Goal: Information Seeking & Learning: Check status

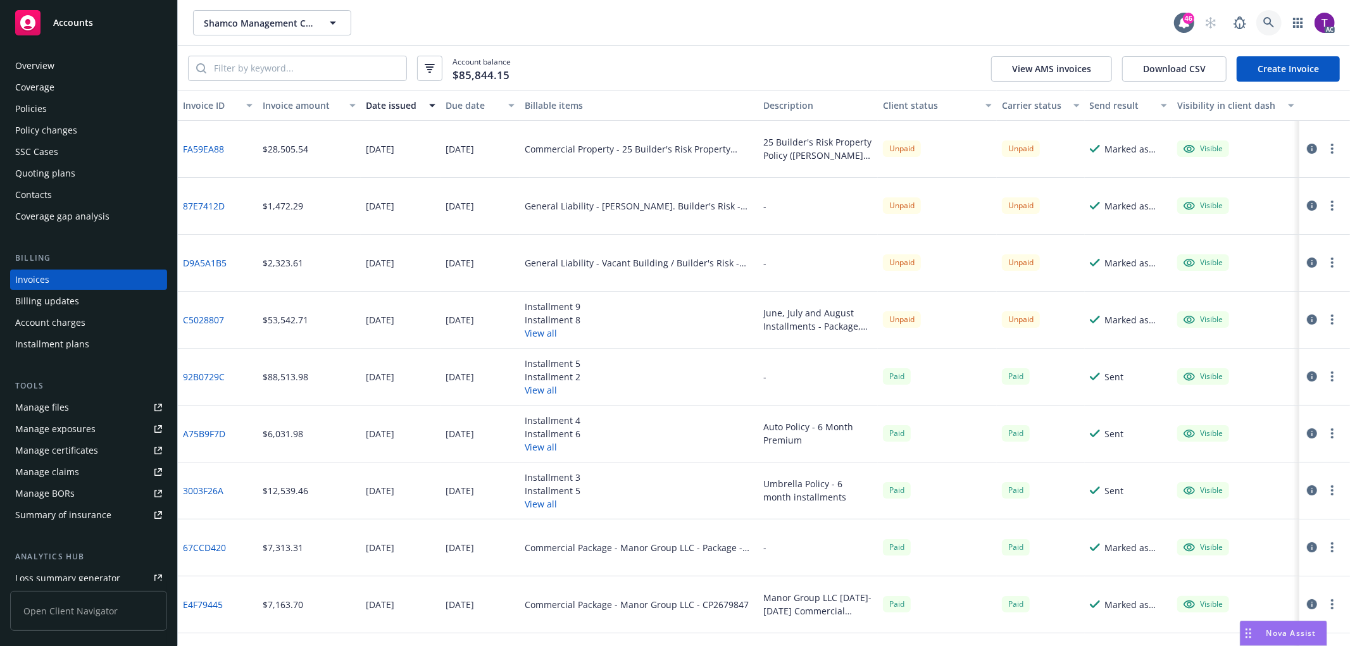
click at [1272, 22] on icon at bounding box center [1268, 22] width 11 height 11
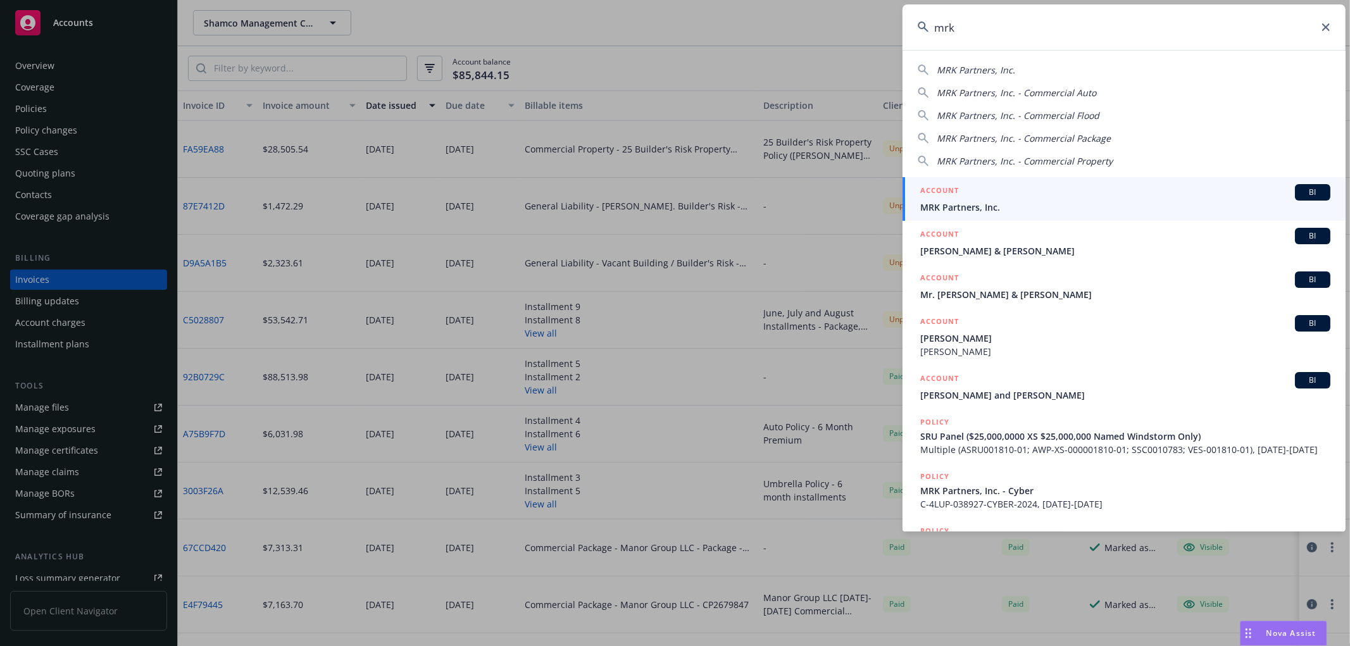
type input "mrk"
click at [1329, 23] on icon at bounding box center [1326, 27] width 8 height 8
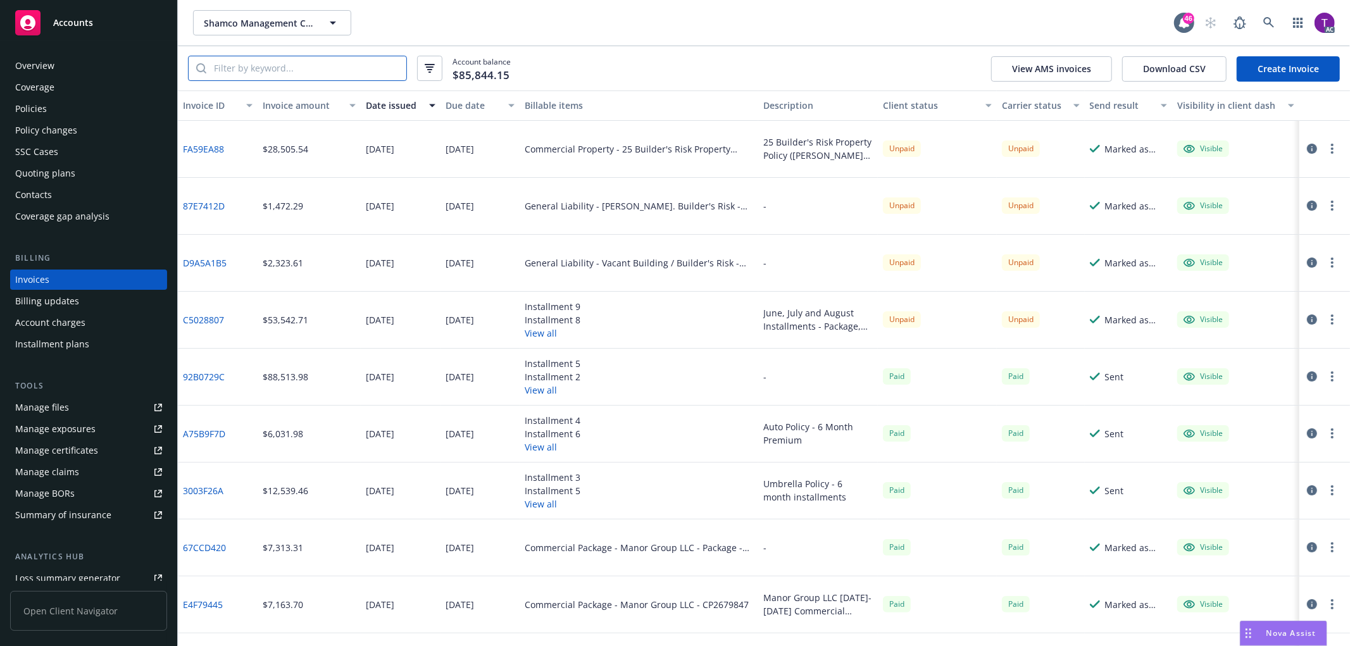
click at [252, 73] on input "search" at bounding box center [306, 68] width 200 height 24
paste input "92B0729C"
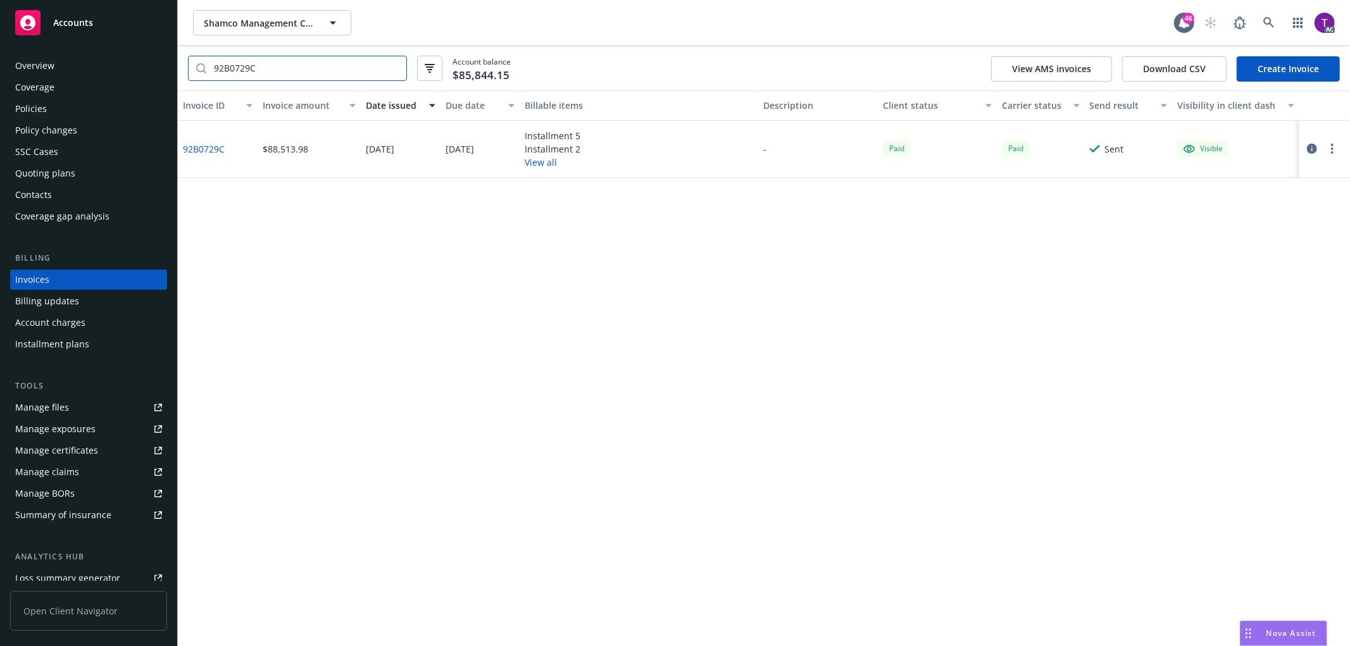
type input "92B0729C"
click at [1311, 146] on icon "button" at bounding box center [1312, 149] width 10 height 10
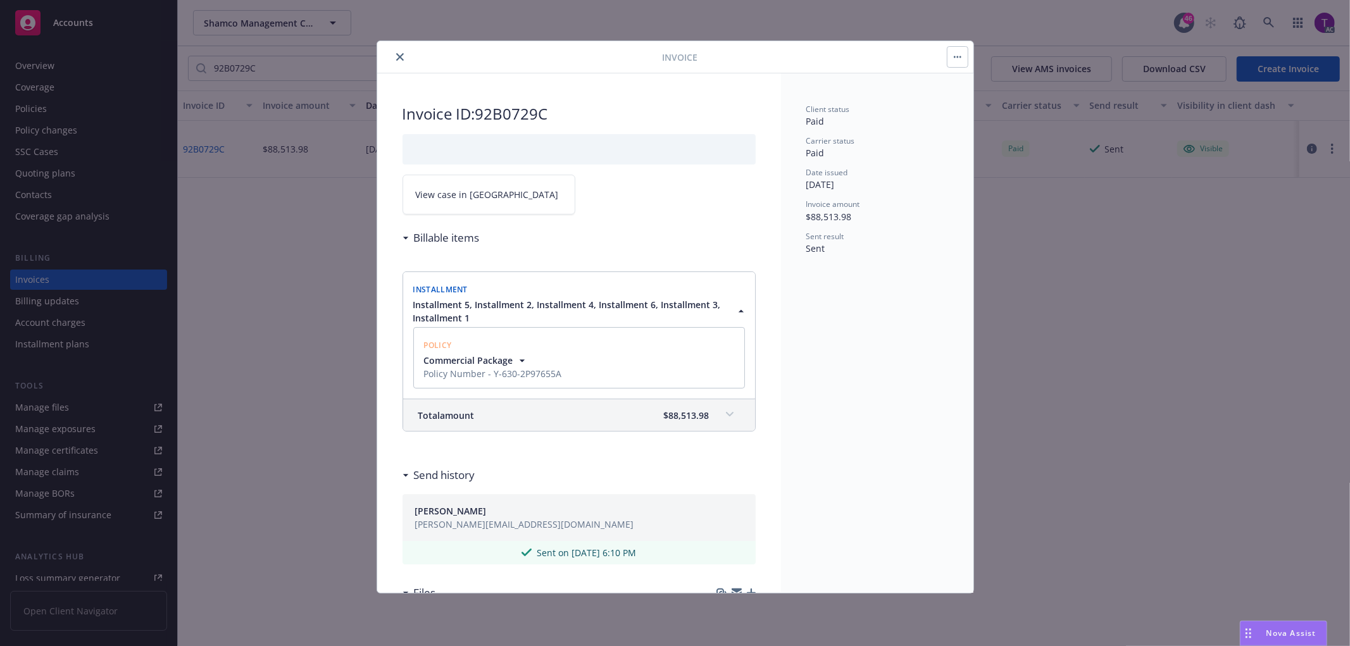
click at [454, 213] on link "View case in SSC" at bounding box center [488, 195] width 173 height 40
click at [401, 54] on icon "close" at bounding box center [400, 57] width 8 height 8
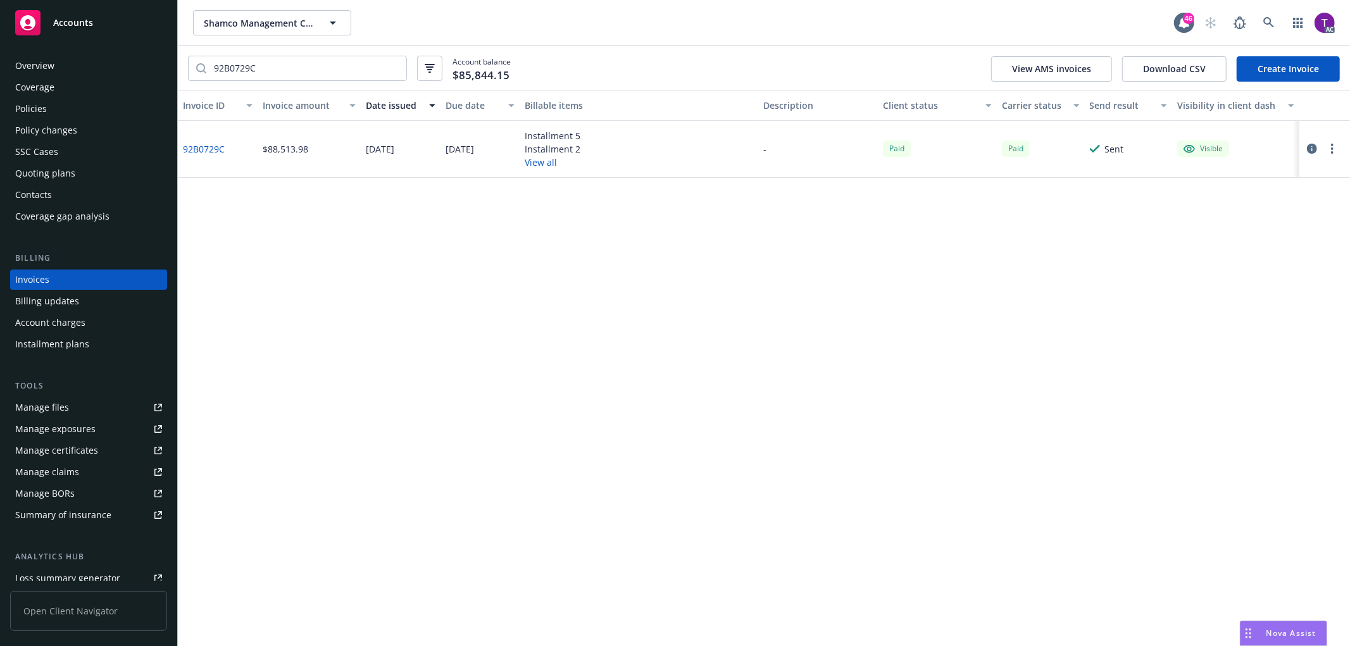
click at [211, 147] on link "92B0729C" at bounding box center [204, 148] width 42 height 13
click at [393, 66] on input "92B0729C" at bounding box center [306, 68] width 200 height 24
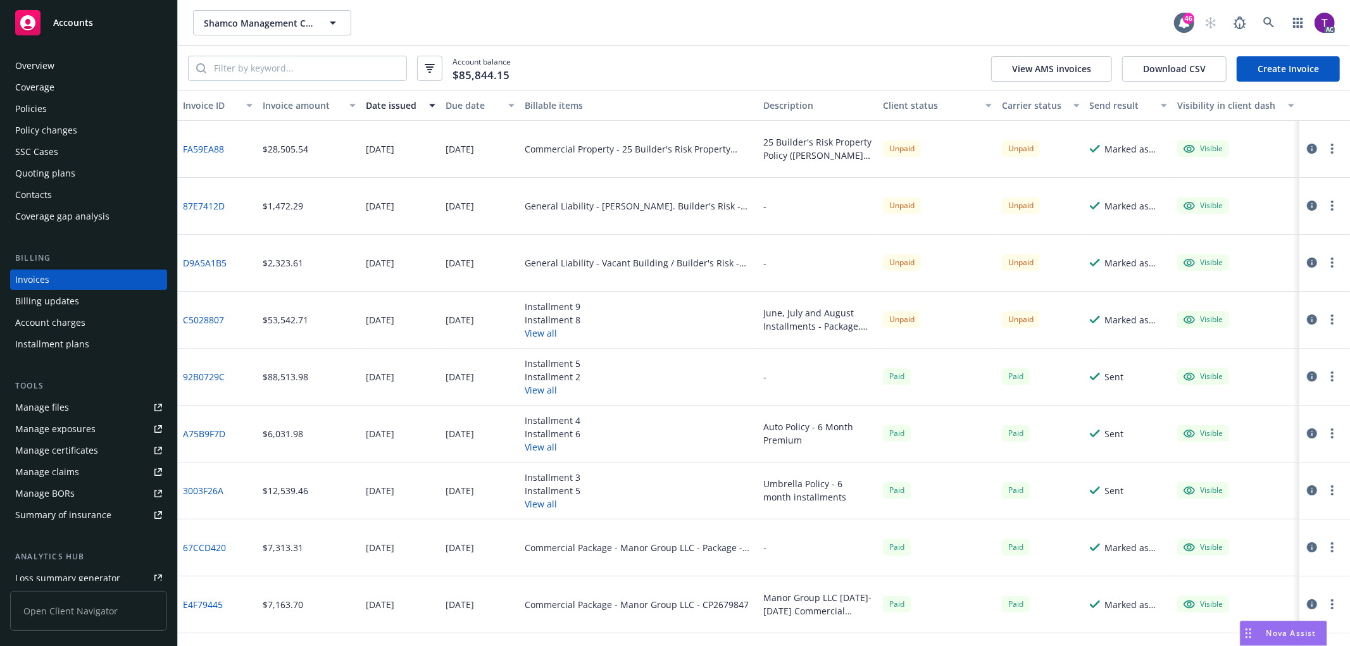
click at [200, 371] on link "92B0729C" at bounding box center [204, 376] width 42 height 13
click at [1304, 370] on button "button" at bounding box center [1311, 376] width 15 height 15
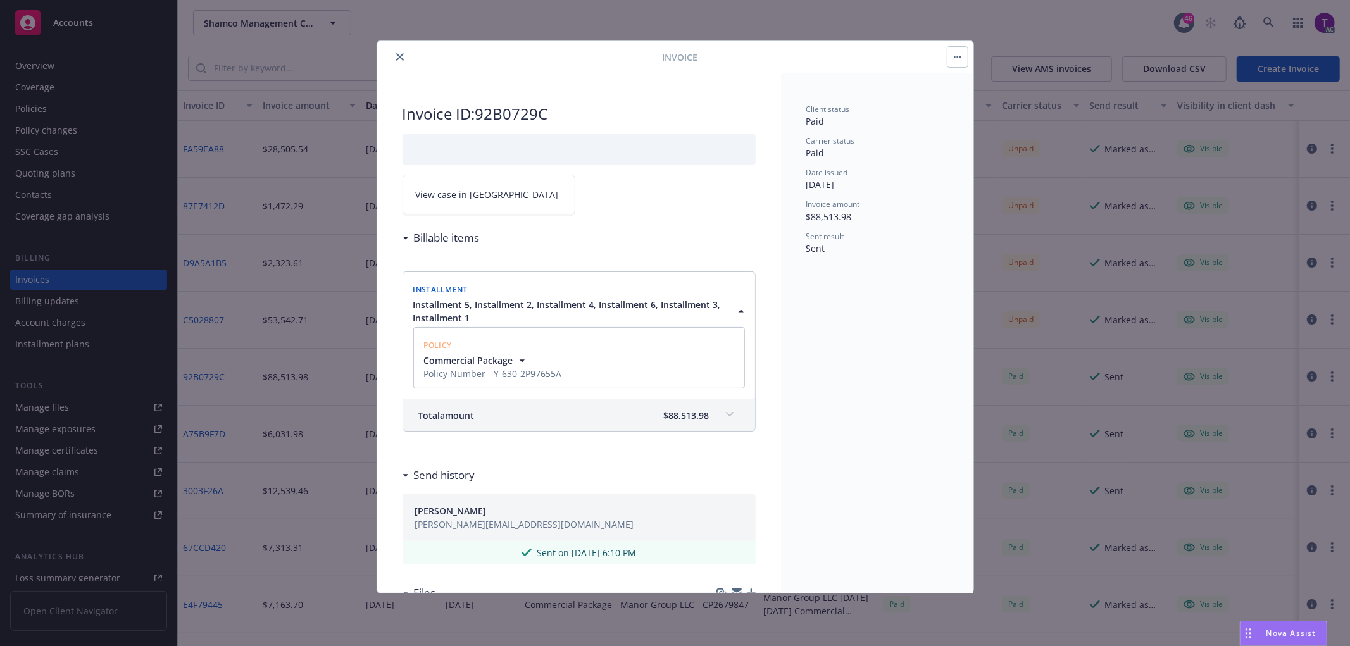
click at [435, 199] on span "View case in SSC" at bounding box center [487, 194] width 143 height 13
click at [396, 59] on icon "close" at bounding box center [400, 57] width 8 height 8
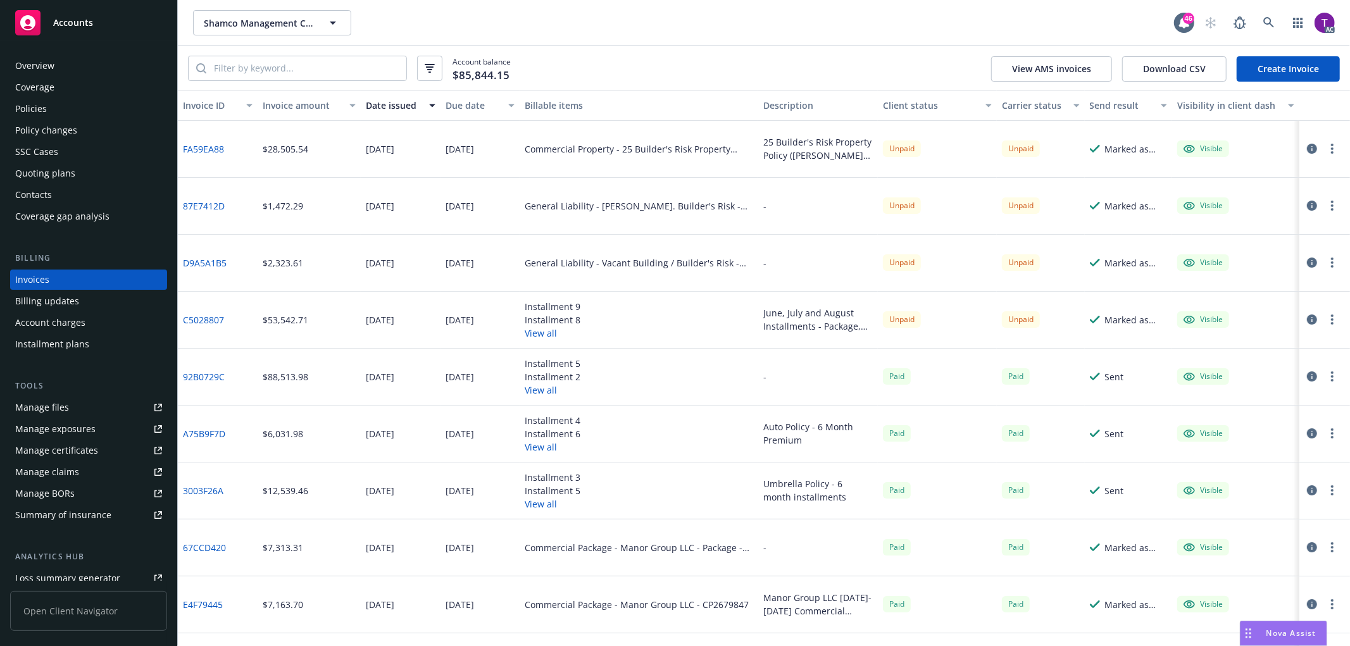
click at [194, 317] on link "C5028807" at bounding box center [203, 319] width 41 height 13
drag, startPoint x: 228, startPoint y: 326, endPoint x: 182, endPoint y: 323, distance: 47.0
click at [182, 323] on div "C5028807" at bounding box center [218, 320] width 80 height 57
copy link "C5028807"
drag, startPoint x: 224, startPoint y: 321, endPoint x: 179, endPoint y: 321, distance: 44.9
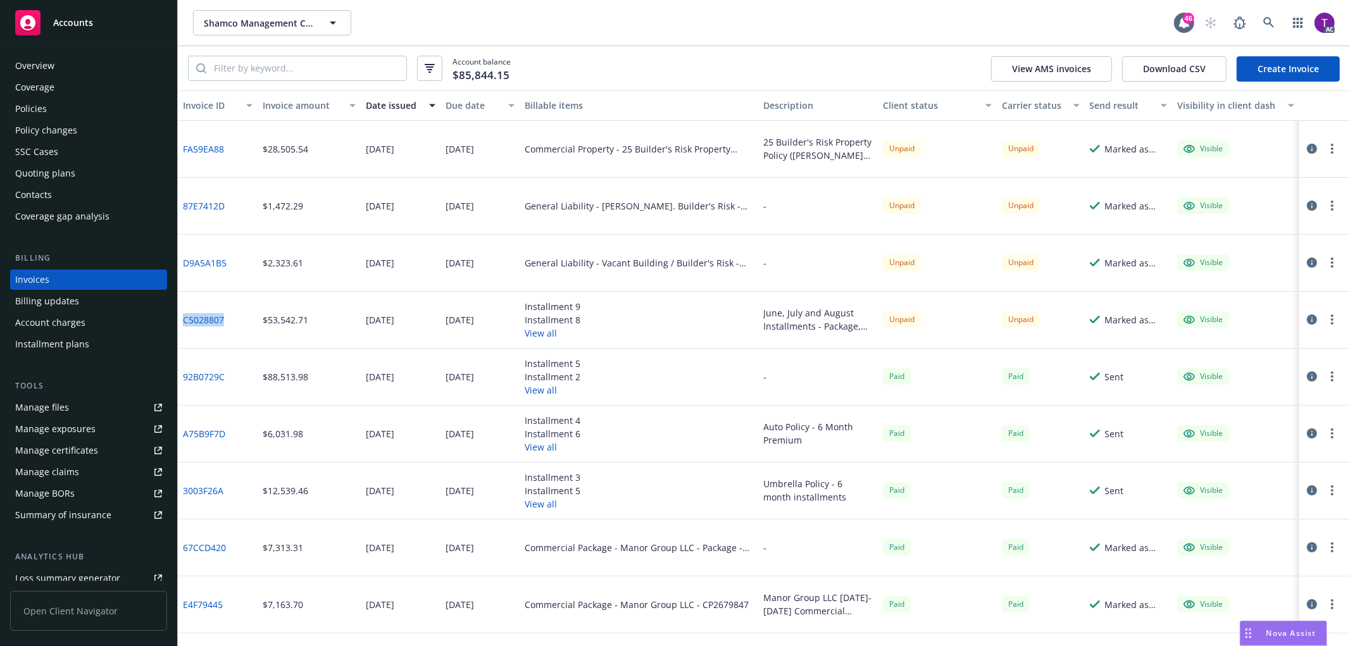
click at [179, 321] on div "C5028807" at bounding box center [218, 320] width 80 height 57
copy link "C5028807"
click at [207, 319] on link "C5028807" at bounding box center [203, 319] width 41 height 13
click at [208, 376] on link "92B0729C" at bounding box center [204, 376] width 42 height 13
click at [329, 56] on input "search" at bounding box center [306, 68] width 200 height 24
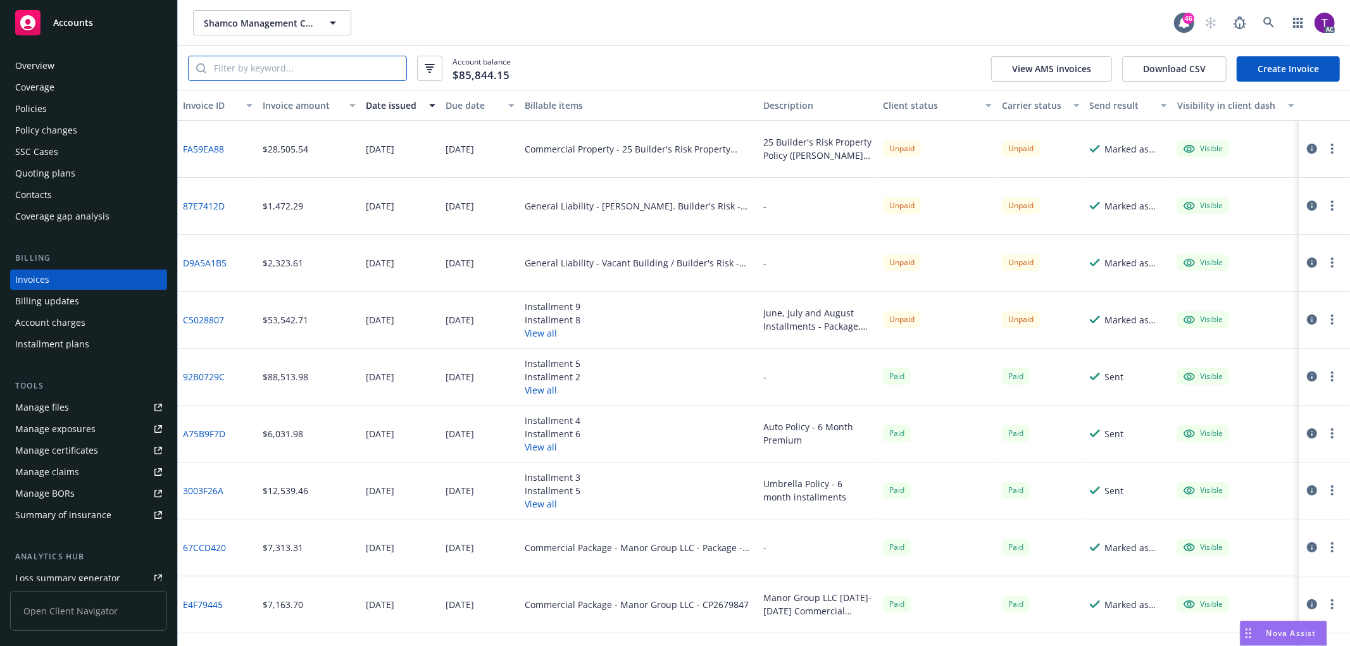
paste input "BA-2P973509"
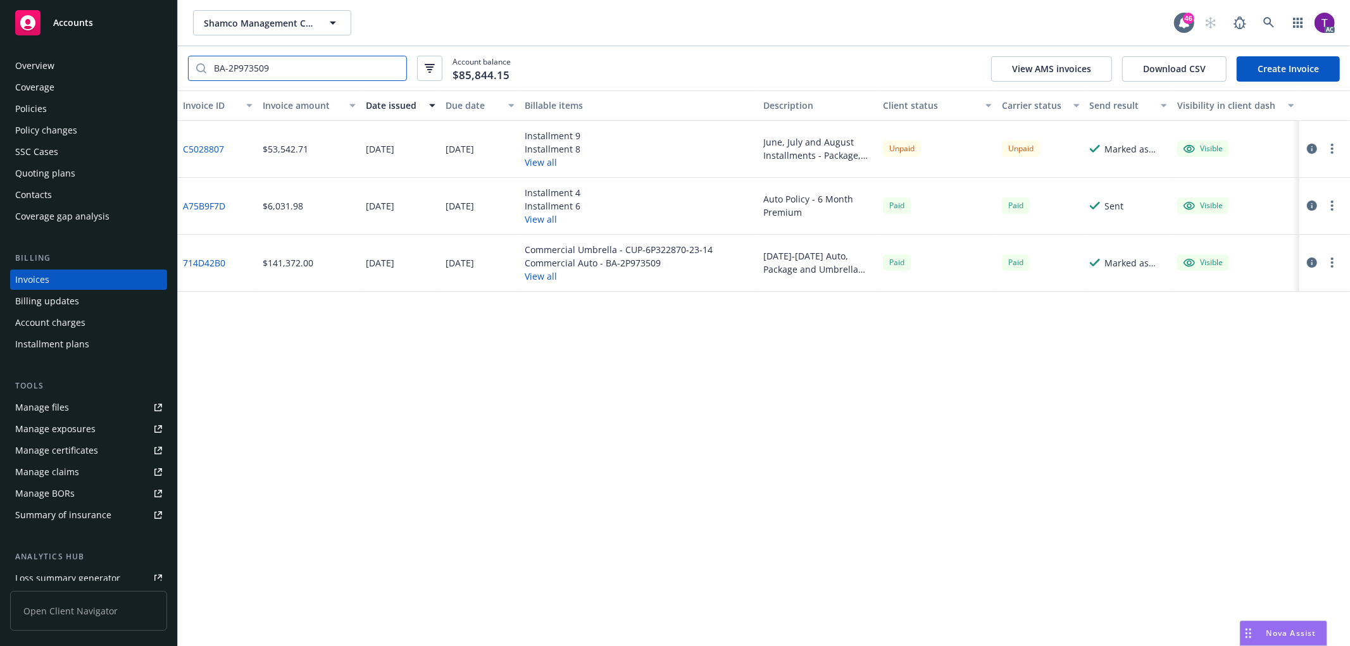
type input "BA-2P973509"
click at [1313, 149] on icon "button" at bounding box center [1312, 149] width 10 height 10
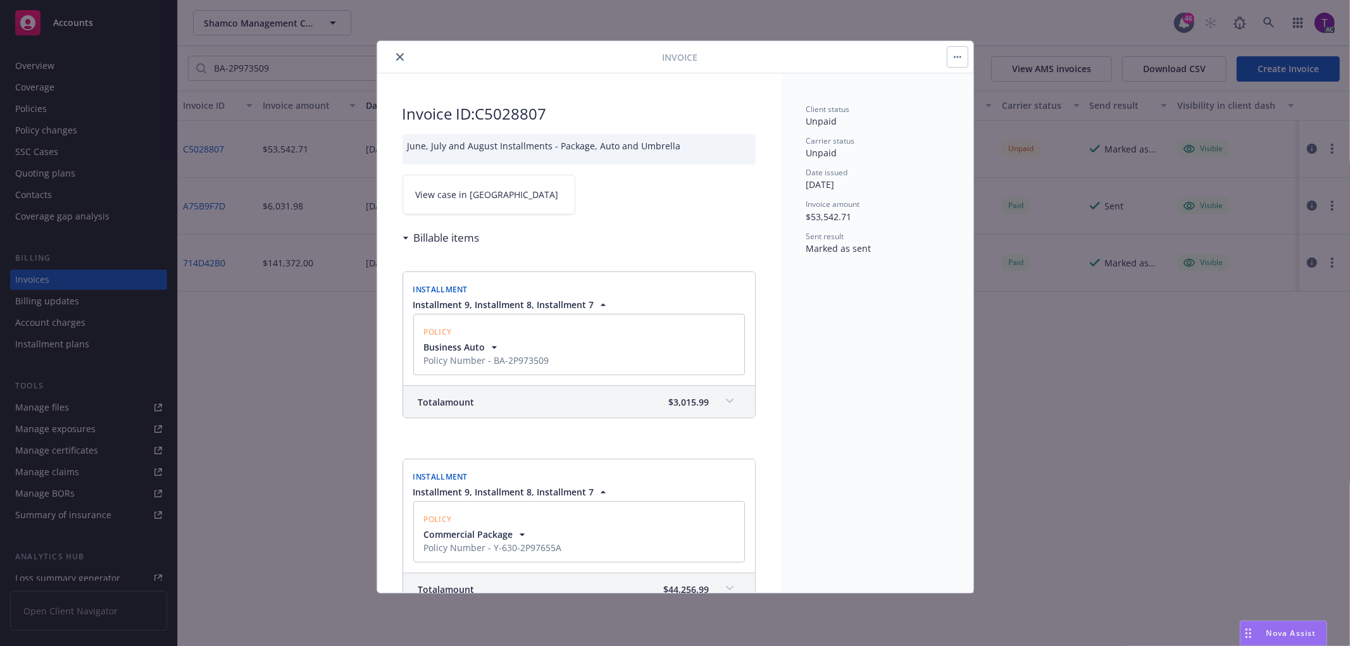
click at [464, 197] on span "View case in SSC" at bounding box center [487, 194] width 143 height 13
click at [399, 52] on button "close" at bounding box center [399, 56] width 15 height 15
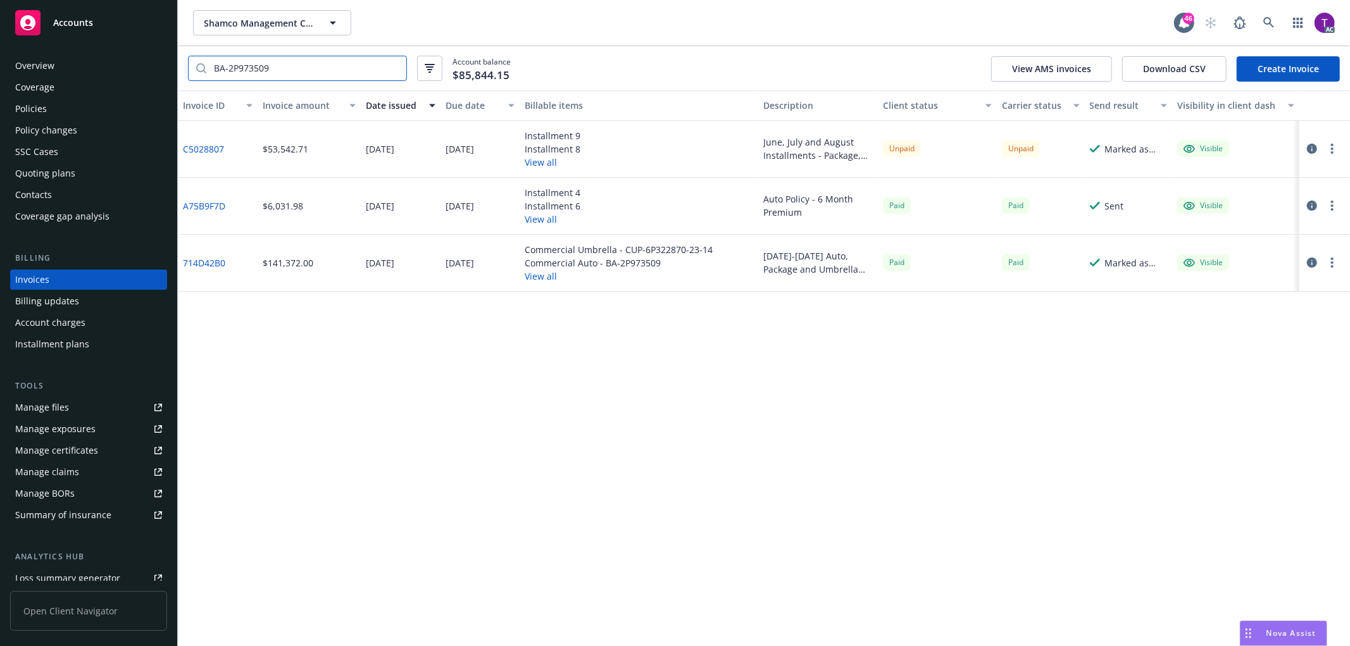
click at [395, 61] on input "BA-2P973509" at bounding box center [306, 68] width 200 height 24
click at [392, 66] on input "BA-2P973509" at bounding box center [306, 68] width 200 height 24
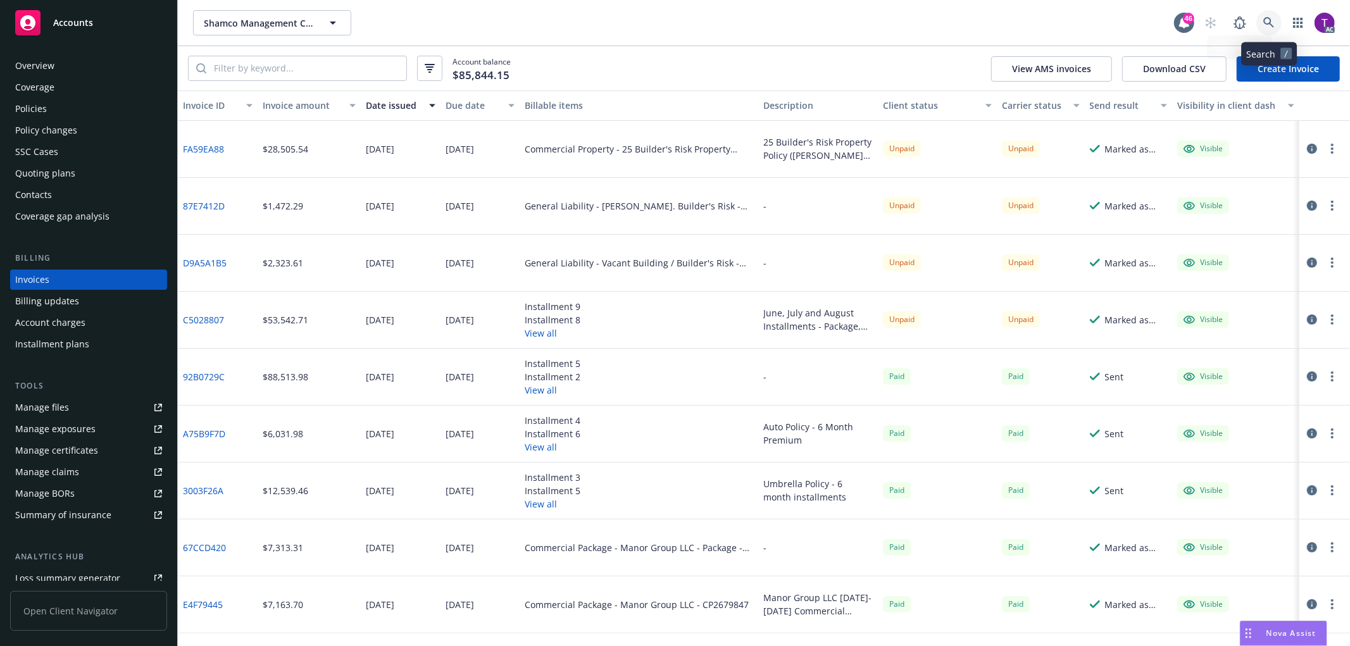
click at [1276, 27] on link at bounding box center [1268, 22] width 25 height 25
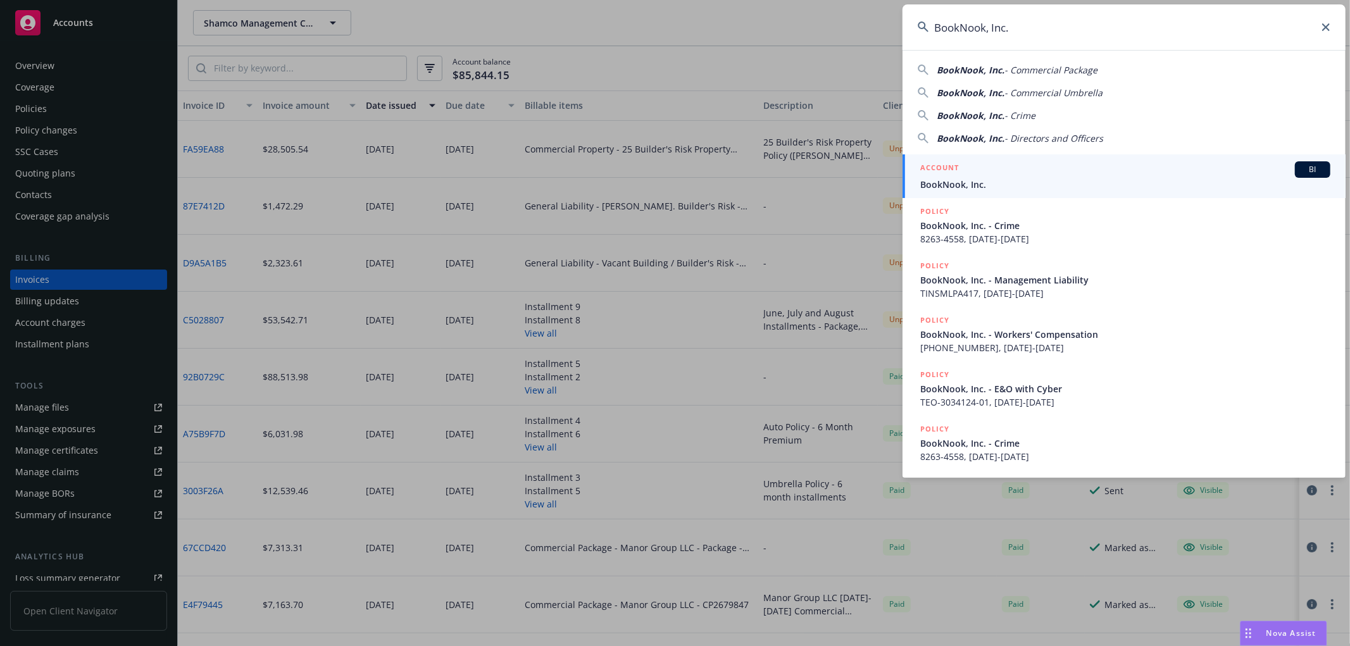
type input "BookNook, Inc."
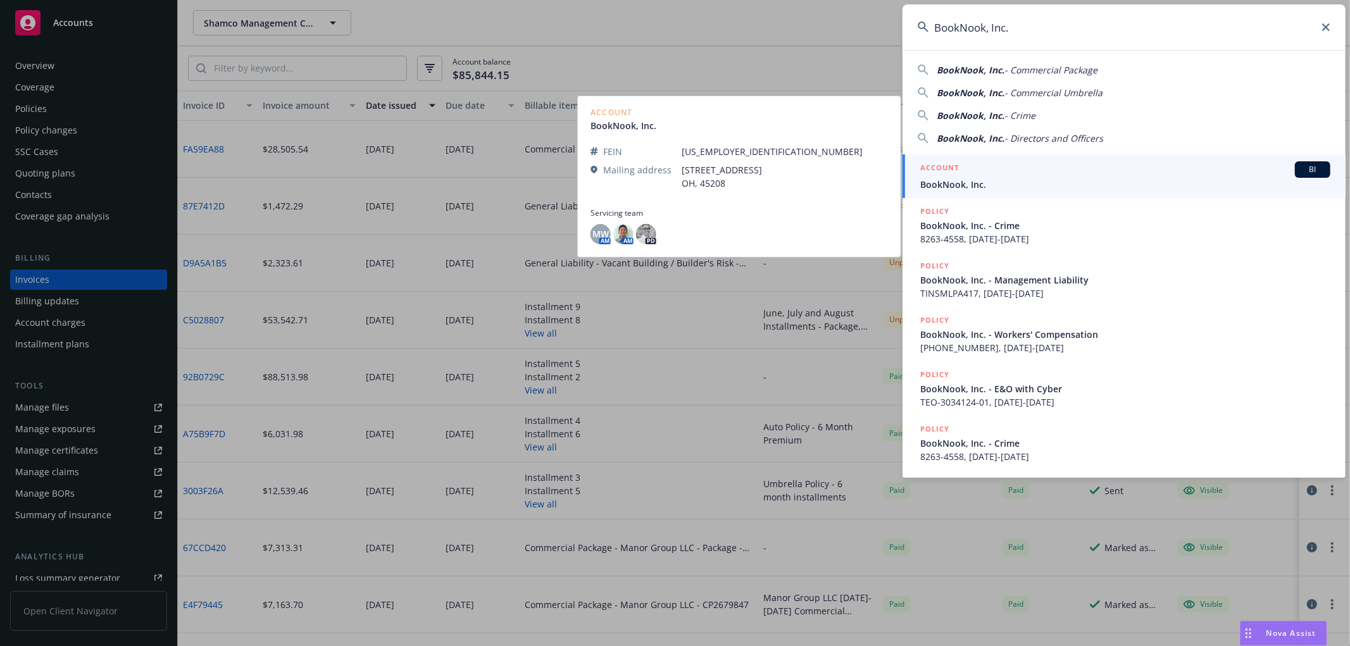
click at [987, 173] on div "ACCOUNT BI" at bounding box center [1125, 169] width 410 height 16
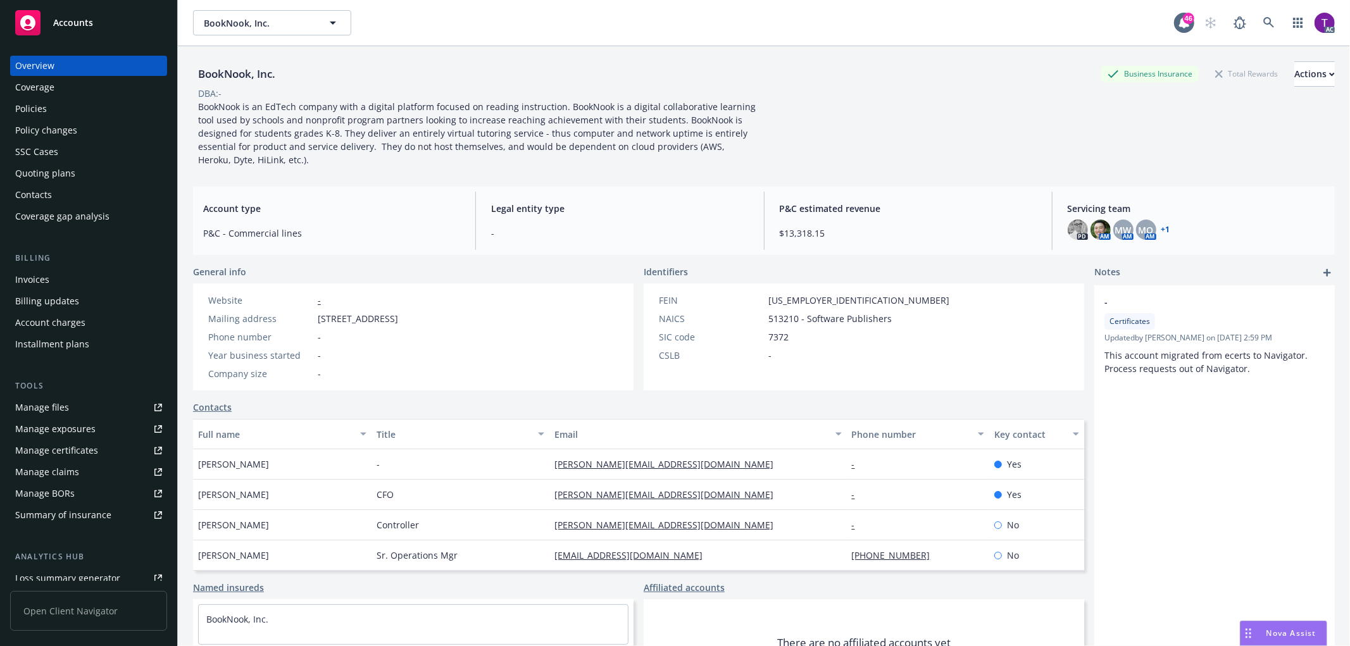
click at [92, 275] on div "Invoices" at bounding box center [88, 280] width 147 height 20
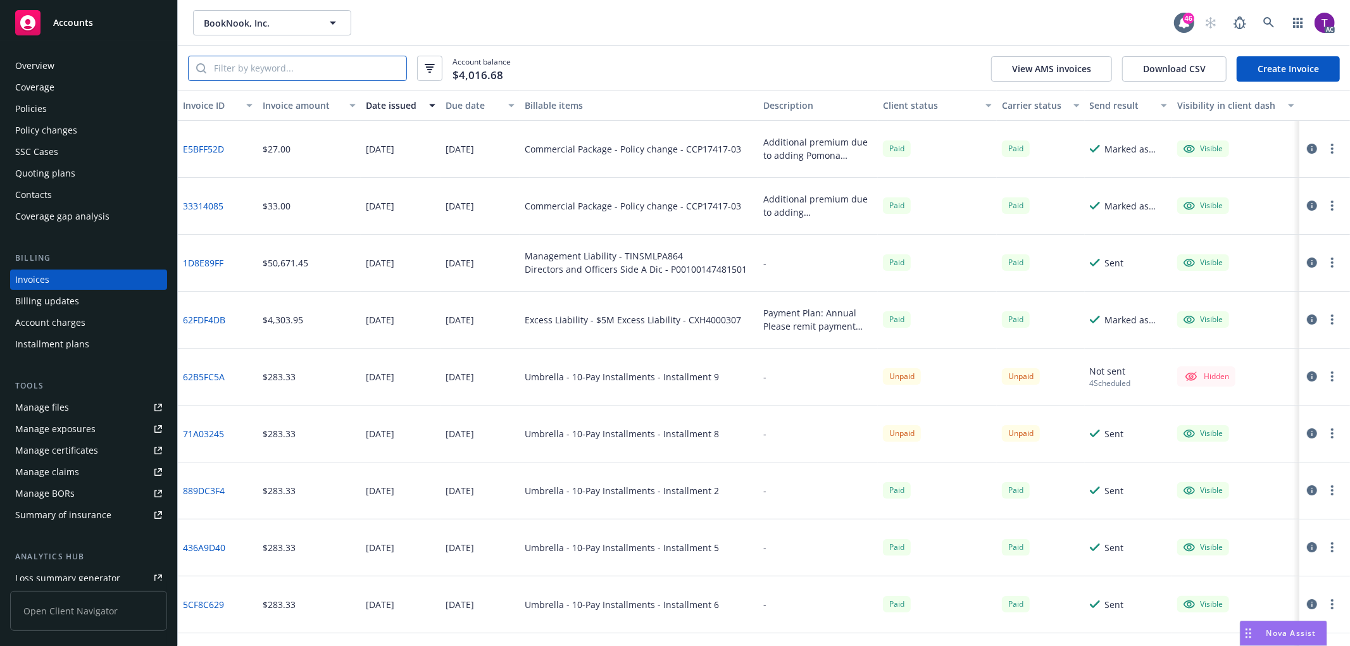
click at [288, 73] on input "search" at bounding box center [306, 68] width 200 height 24
paste input "BookNook, Inc."
click at [331, 60] on input "BookNook, Inc." at bounding box center [306, 68] width 200 height 24
drag, startPoint x: 315, startPoint y: 71, endPoint x: 70, endPoint y: 51, distance: 246.3
click at [70, 51] on div "Accounts Overview Coverage Policies Policy changes SSC Cases Quoting plans Cont…" at bounding box center [675, 323] width 1350 height 646
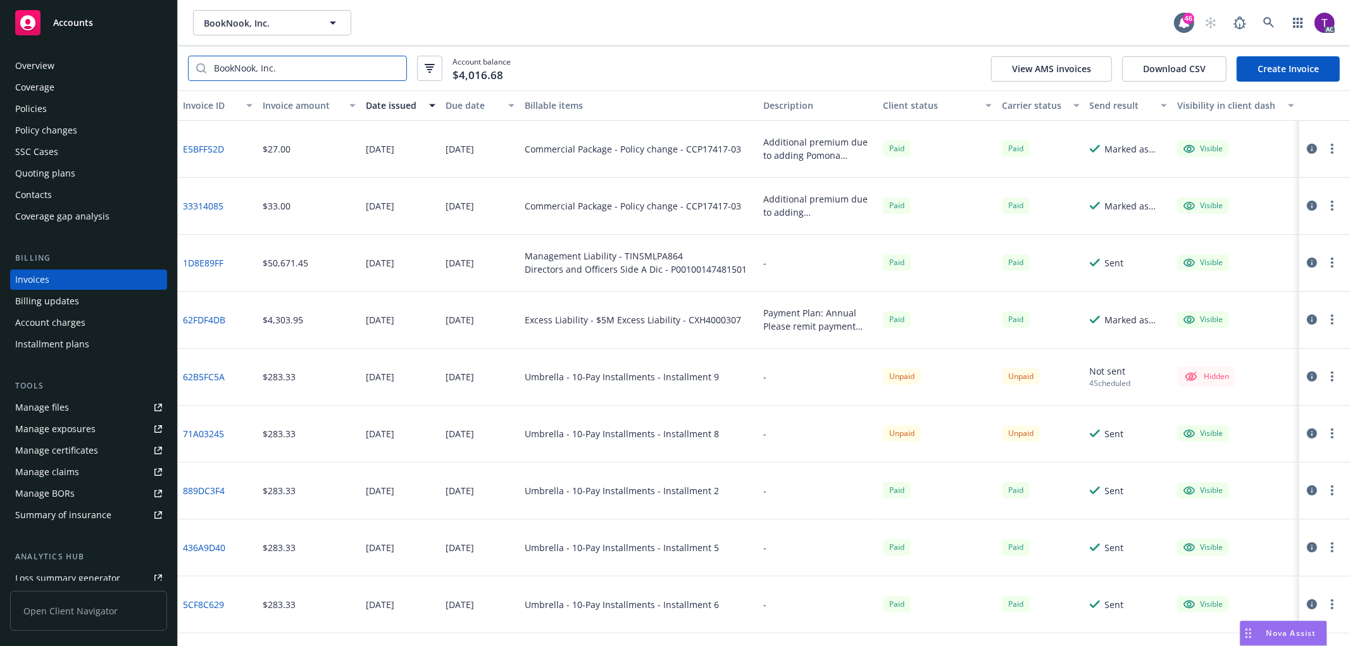
paste input "UB-A2351221"
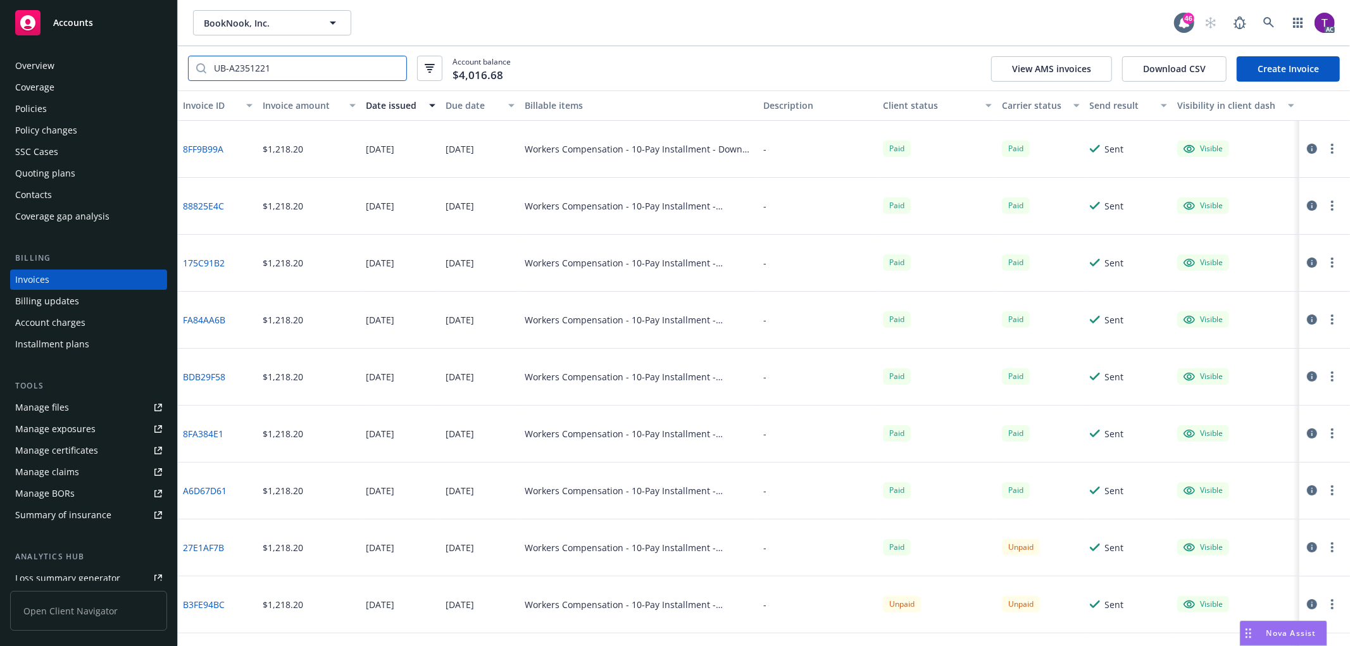
type input "UB-A2351221"
click at [204, 544] on link "27E1AF7B" at bounding box center [203, 547] width 41 height 13
click at [202, 599] on link "B3FE94BC" at bounding box center [204, 604] width 42 height 13
click at [197, 602] on link "B3FE94BC" at bounding box center [204, 604] width 42 height 13
click at [1307, 604] on icon "button" at bounding box center [1312, 604] width 10 height 10
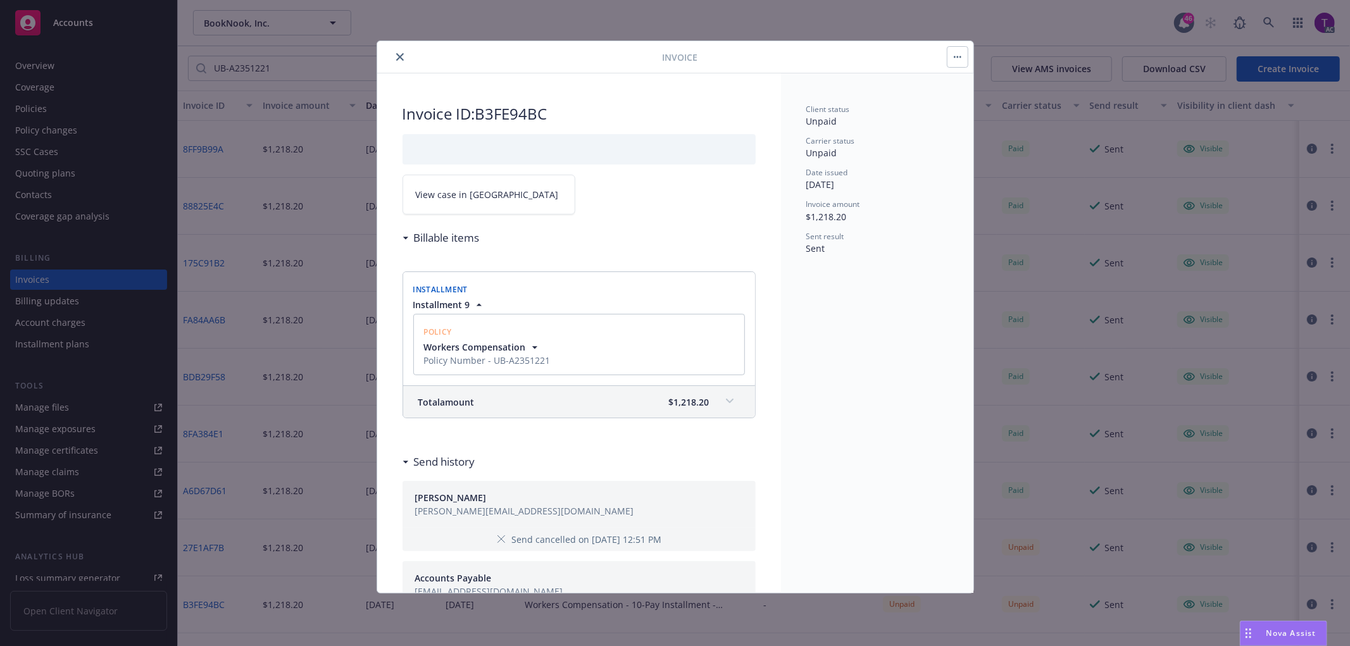
click at [467, 187] on link "View case in SSC" at bounding box center [488, 195] width 173 height 40
click at [401, 51] on button "close" at bounding box center [399, 56] width 15 height 15
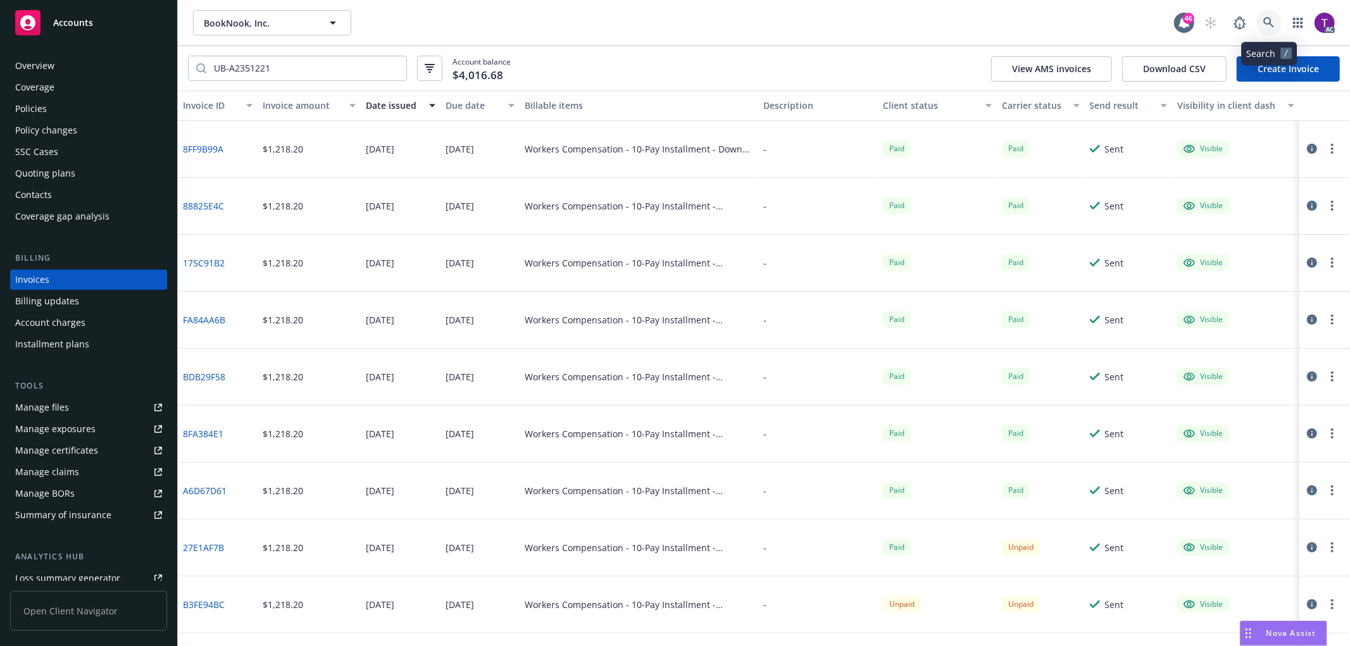
click at [1270, 27] on icon at bounding box center [1268, 22] width 11 height 11
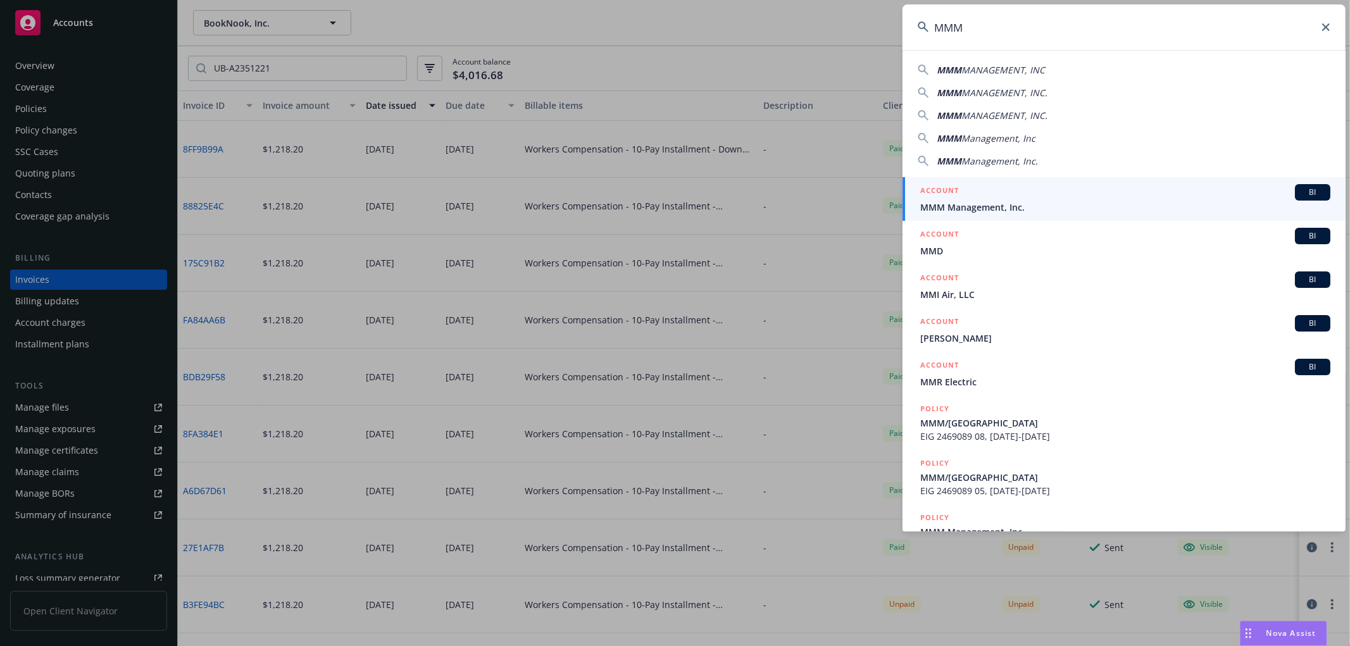
type input "MMM"
click at [1067, 203] on span "MMM Management, Inc." at bounding box center [1125, 207] width 410 height 13
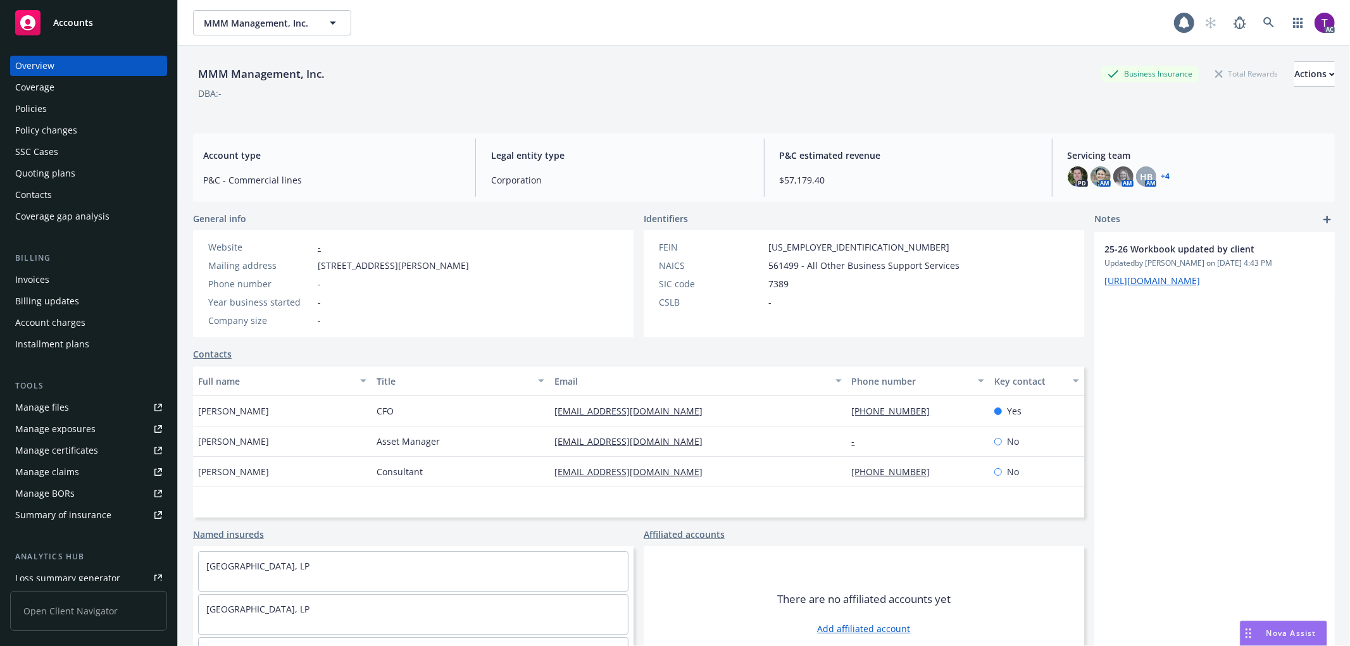
click at [46, 266] on div "Billing Invoices Billing updates Account charges Installment plans" at bounding box center [88, 303] width 157 height 103
click at [40, 283] on div "Invoices" at bounding box center [32, 280] width 34 height 20
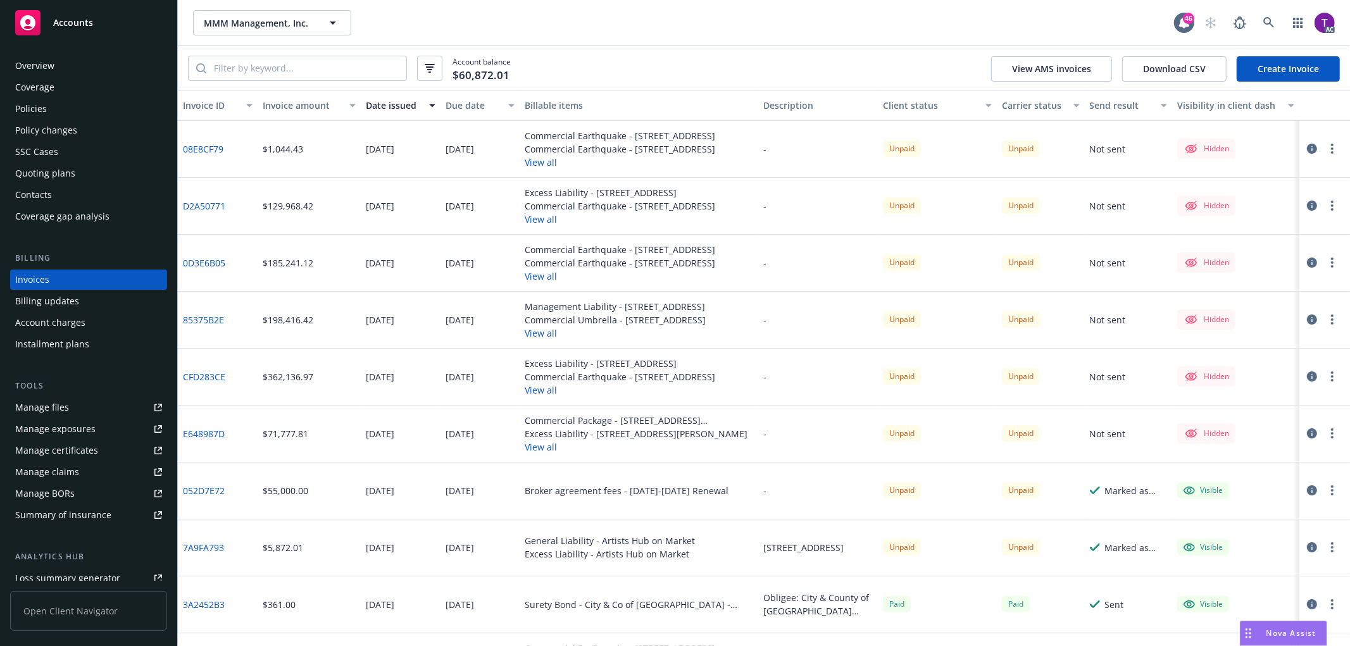
click at [190, 201] on link "D2A50771" at bounding box center [204, 205] width 42 height 13
click at [197, 315] on link "85375B2E" at bounding box center [203, 319] width 41 height 13
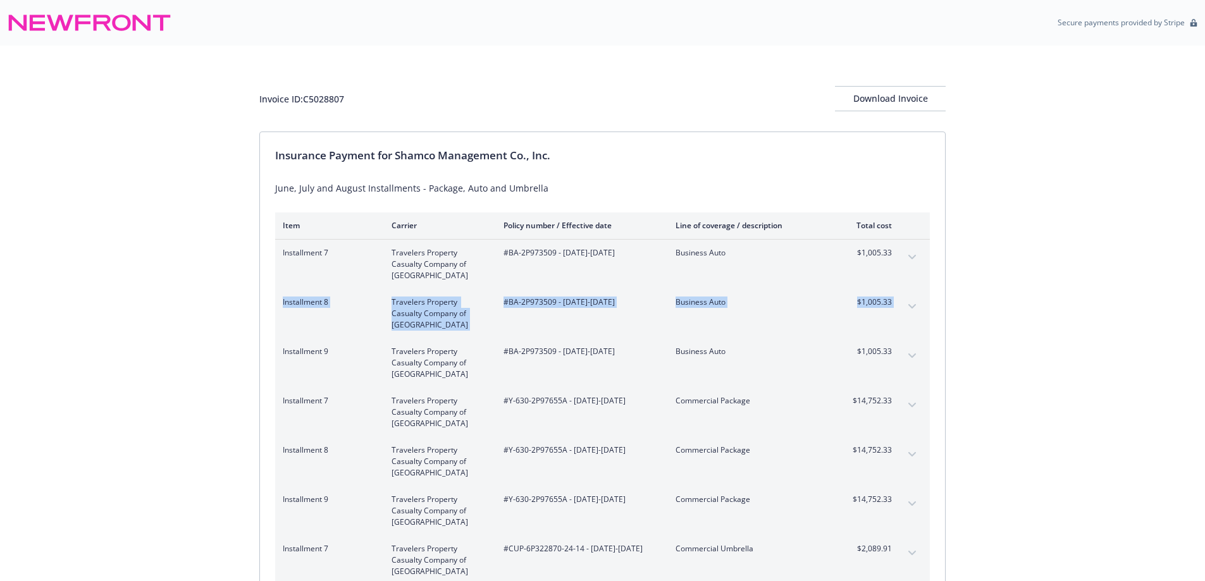
drag, startPoint x: 1202, startPoint y: 246, endPoint x: 1205, endPoint y: 290, distance: 43.8
click at [1205, 290] on div "Invoice ID: C5028807 Download Invoice Insurance Payment for Shamco Management C…" at bounding box center [602, 421] width 1205 height 751
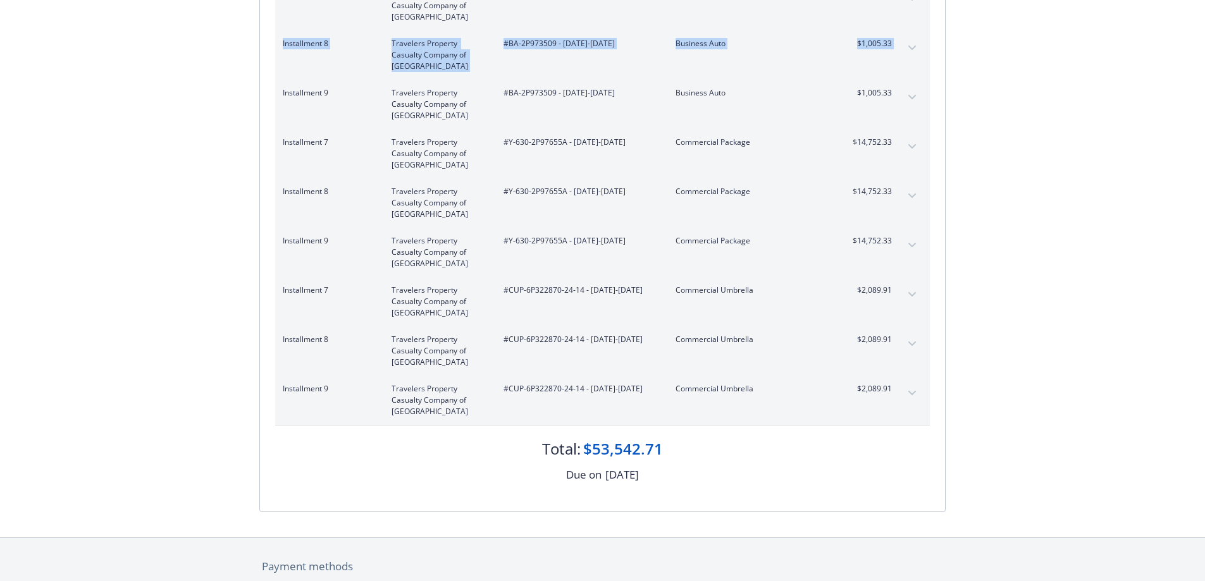
scroll to position [264, 0]
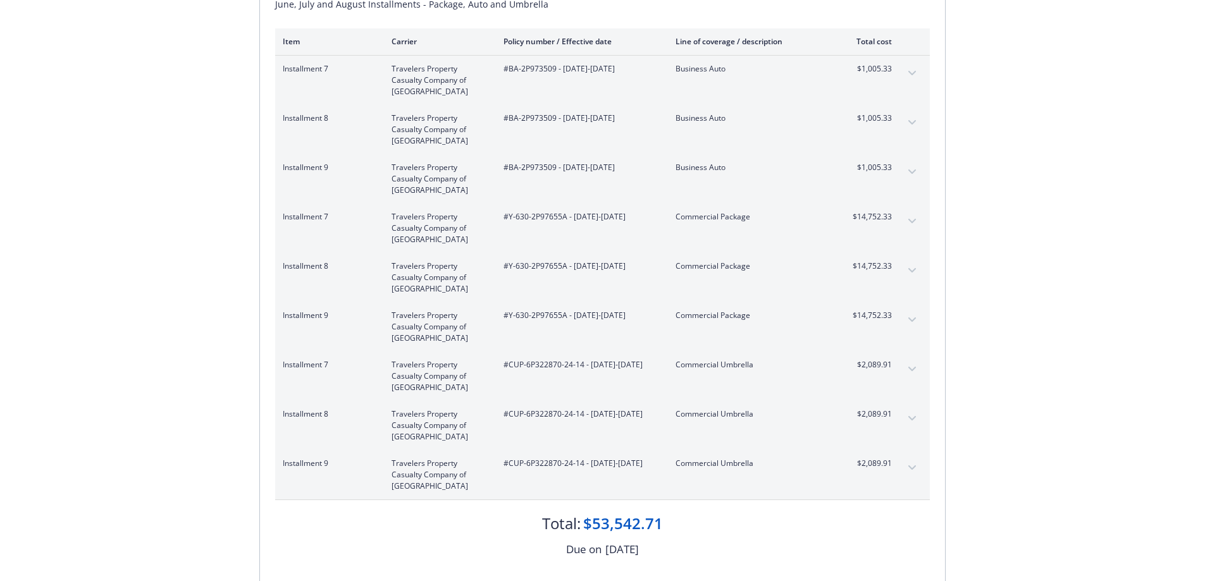
scroll to position [187, 0]
drag, startPoint x: 555, startPoint y: 169, endPoint x: 506, endPoint y: 169, distance: 48.7
click at [506, 169] on span "#BA-2P973509 - 12/31/2024-09/01/2025" at bounding box center [580, 164] width 152 height 11
copy span "BA-2P973509"
click at [552, 164] on span "#BA-2P973509 - 12/31/2024-09/01/2025" at bounding box center [580, 164] width 152 height 11
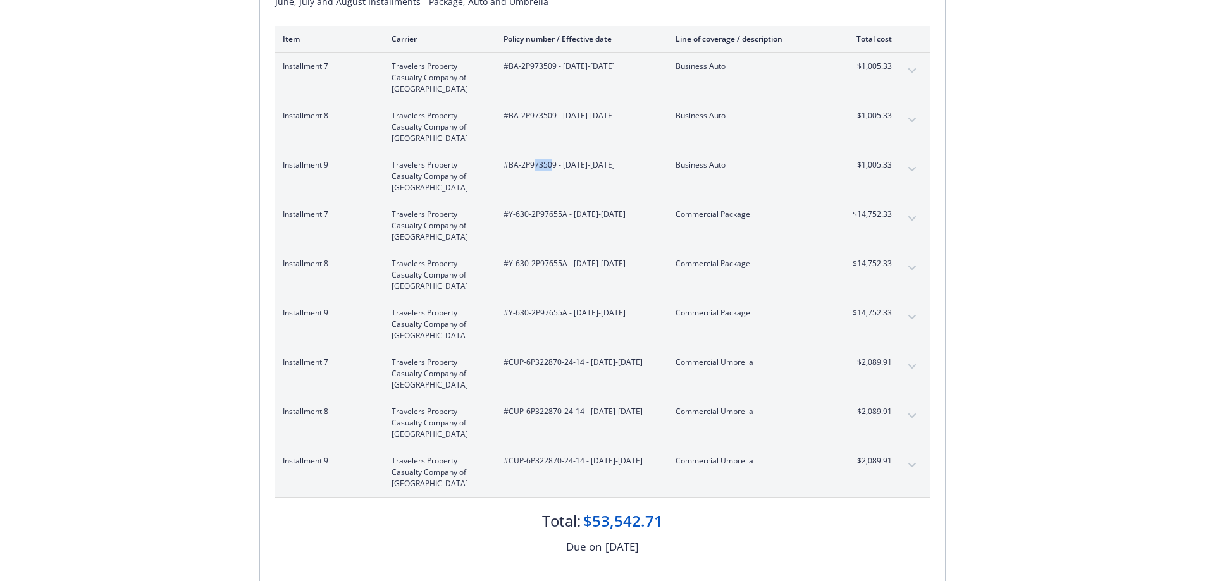
drag, startPoint x: 548, startPoint y: 170, endPoint x: 534, endPoint y: 170, distance: 13.9
click at [534, 170] on span "#BA-2P973509 - 12/31/2024-09/01/2025" at bounding box center [580, 164] width 152 height 11
drag, startPoint x: 556, startPoint y: 168, endPoint x: 510, endPoint y: 167, distance: 45.6
click at [510, 167] on span "#BA-2P973509 - 12/31/2024-09/01/2025" at bounding box center [580, 164] width 152 height 11
copy span "BA-2P973509"
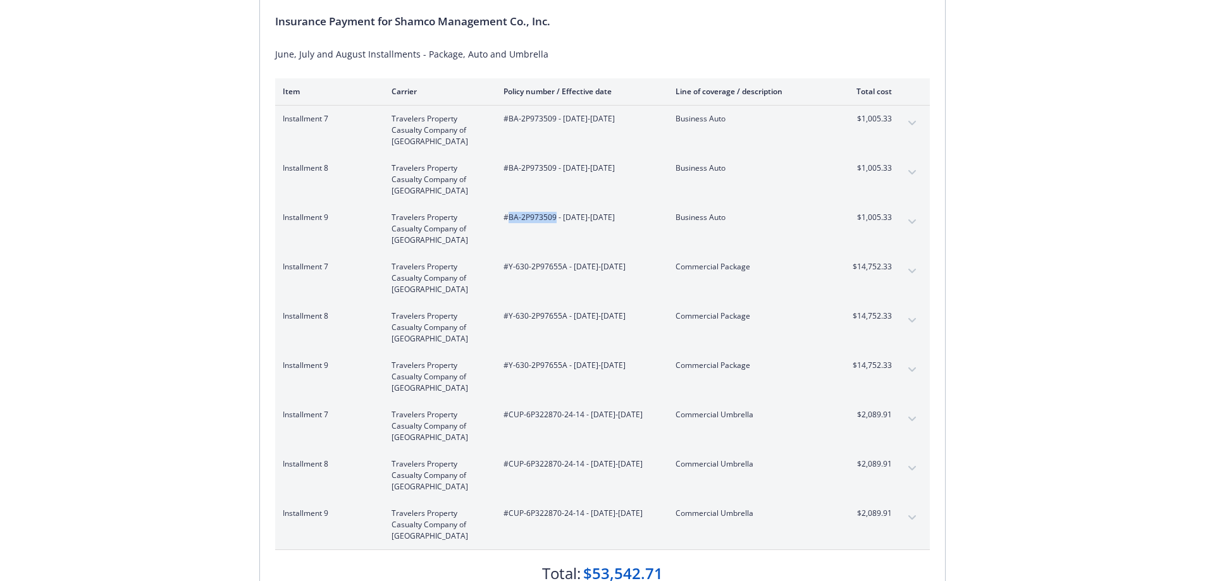
scroll to position [132, 0]
click at [562, 371] on span "#Y-630-2P97655A - 12/31/2024-09/01/2025" at bounding box center [580, 368] width 152 height 11
drag, startPoint x: 584, startPoint y: 420, endPoint x: 507, endPoint y: 420, distance: 76.6
click at [507, 420] on span "#CUP-6P322870-24-14 - 12/31/2024-12/31/2025" at bounding box center [580, 417] width 152 height 11
copy span "CUP-6P322870-24-14"
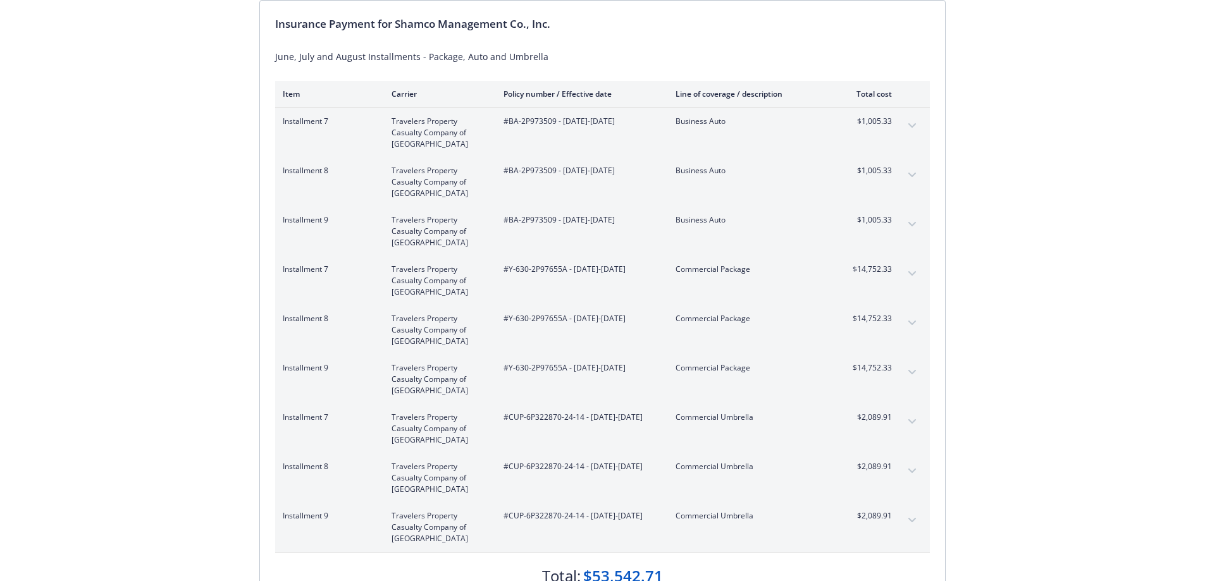
click at [595, 422] on span "#CUP-6P322870-24-14 - 12/31/2024-12/31/2025" at bounding box center [580, 417] width 152 height 11
drag, startPoint x: 583, startPoint y: 418, endPoint x: 508, endPoint y: 422, distance: 75.4
click at [508, 422] on span "#CUP-6P322870-24-14 - 12/31/2024-12/31/2025" at bounding box center [580, 417] width 152 height 11
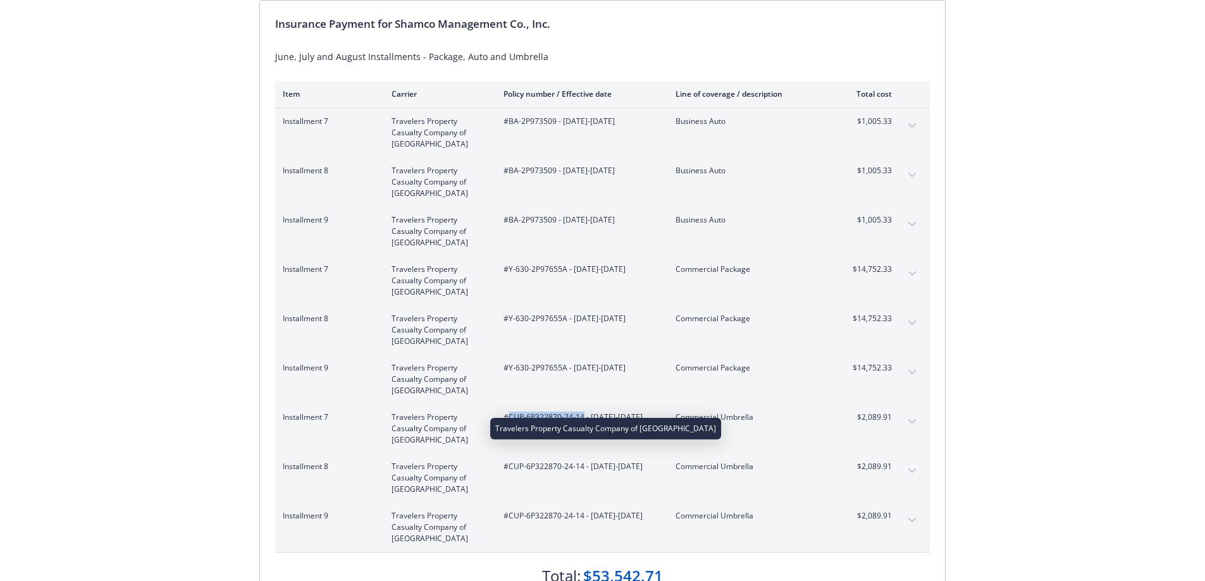
copy span "CUP-6P322870-24-14"
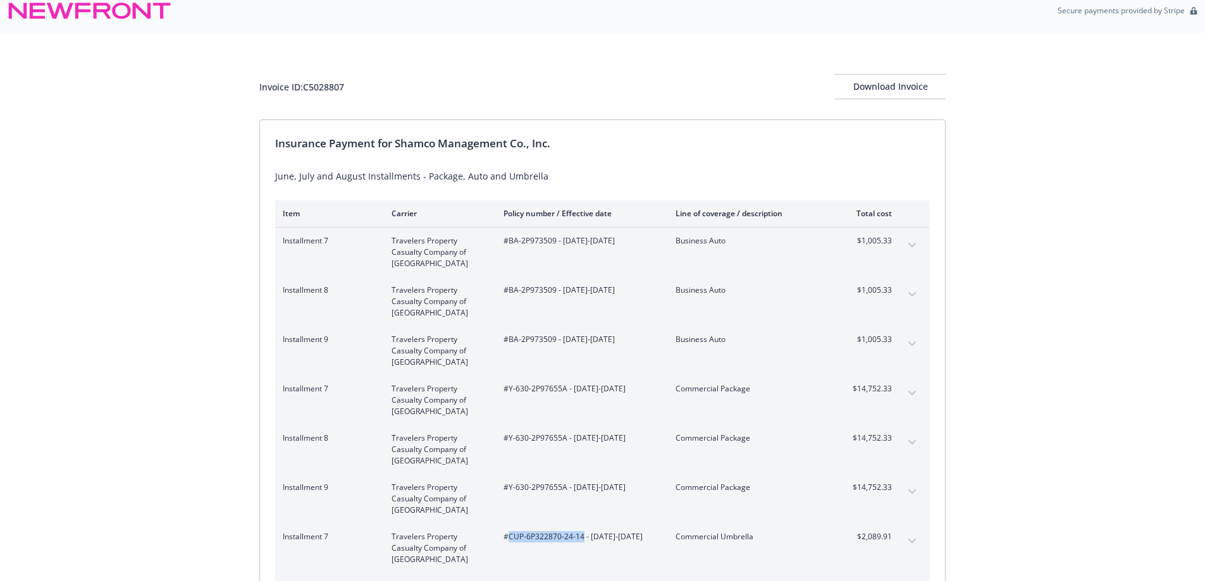
scroll to position [0, 0]
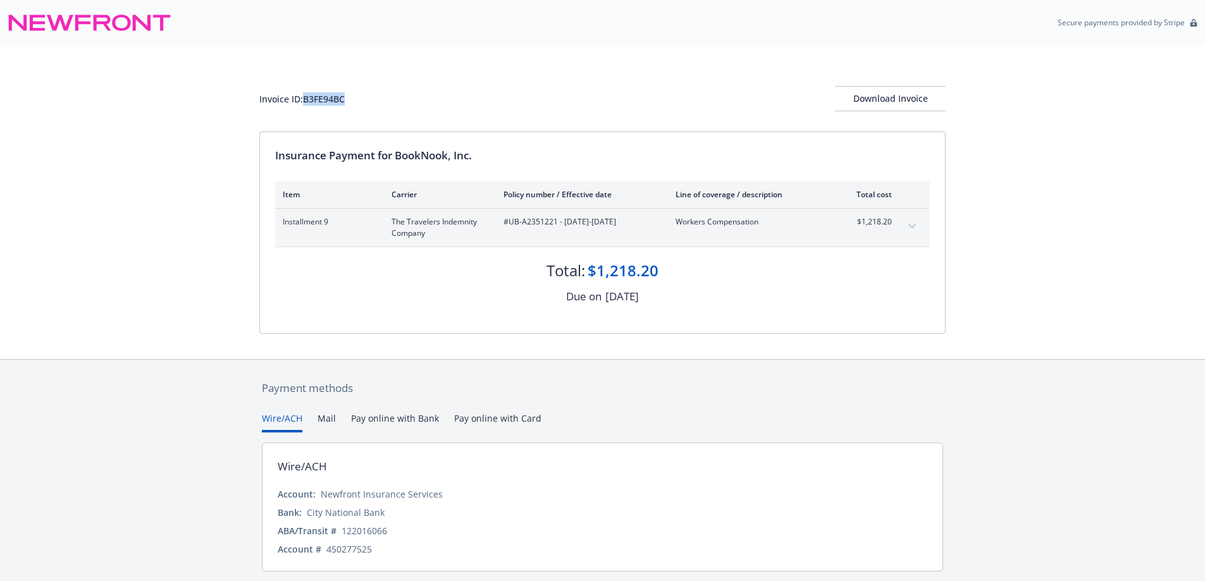
drag, startPoint x: 350, startPoint y: 95, endPoint x: 306, endPoint y: 103, distance: 44.4
click at [306, 103] on div "Invoice ID: B3FE94BC Download Invoice" at bounding box center [602, 98] width 687 height 25
copy div "B3FE94BC"
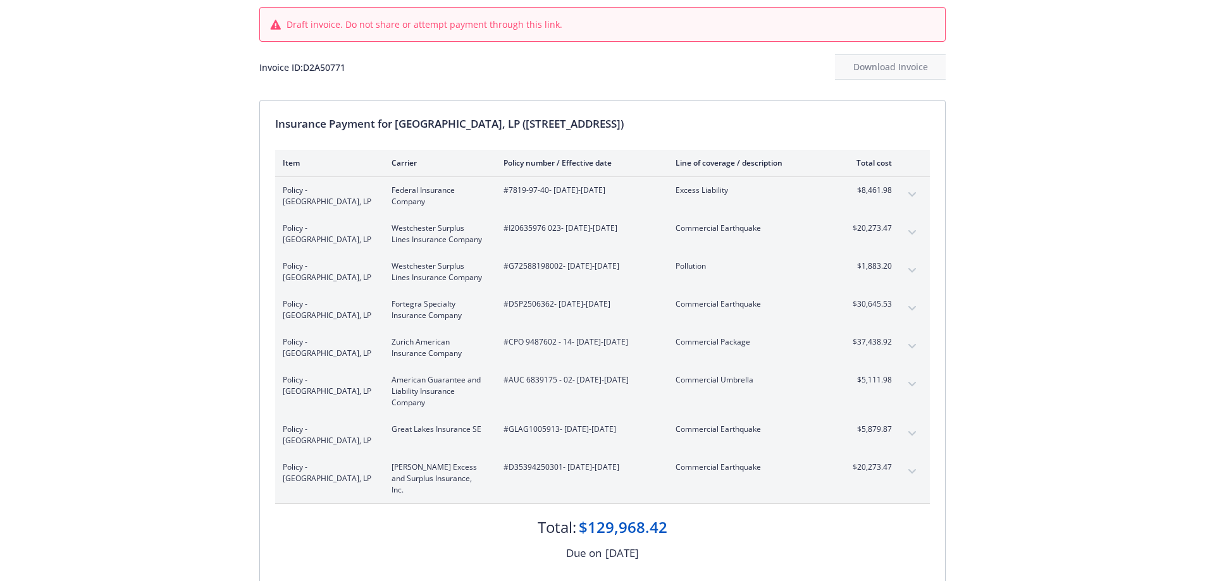
scroll to position [77, 0]
